Goal: Obtain resource: Download file/media

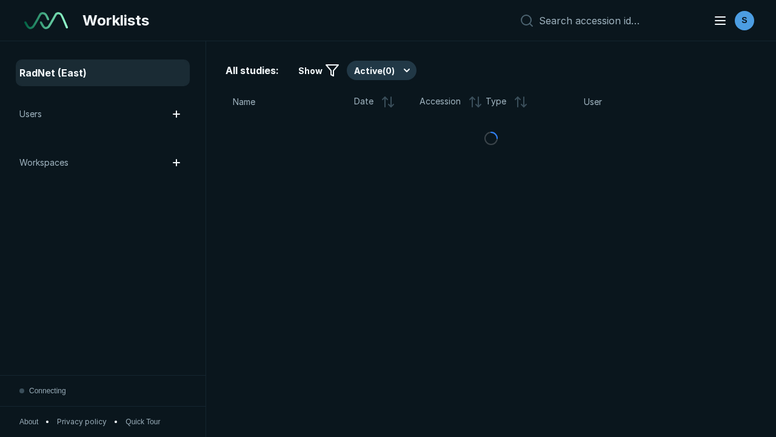
scroll to position [3311, 5051]
